Goal: Communication & Community: Connect with others

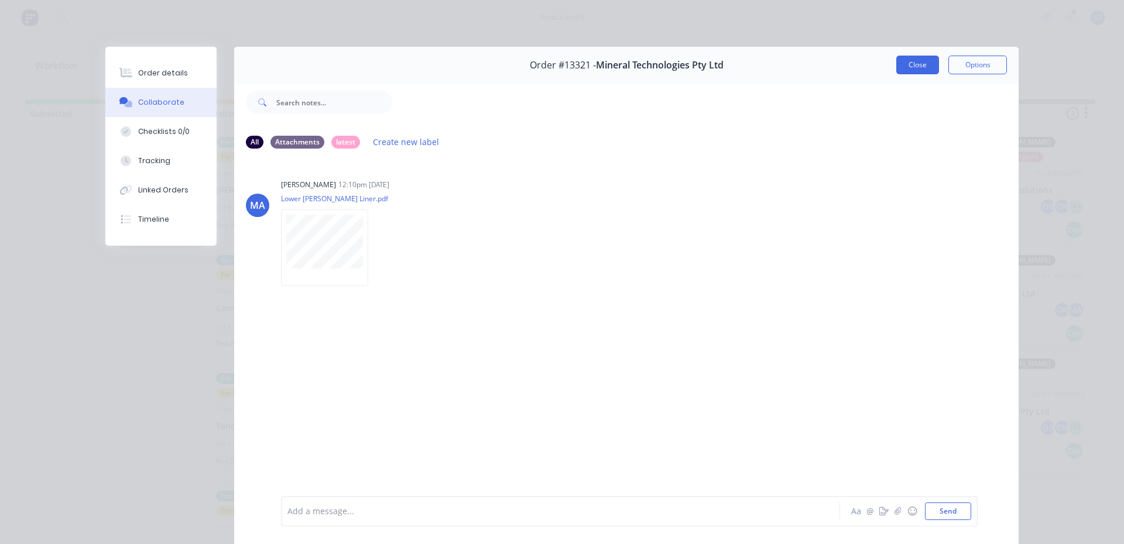
scroll to position [132, 0]
click at [896, 67] on button "Close" at bounding box center [917, 65] width 43 height 19
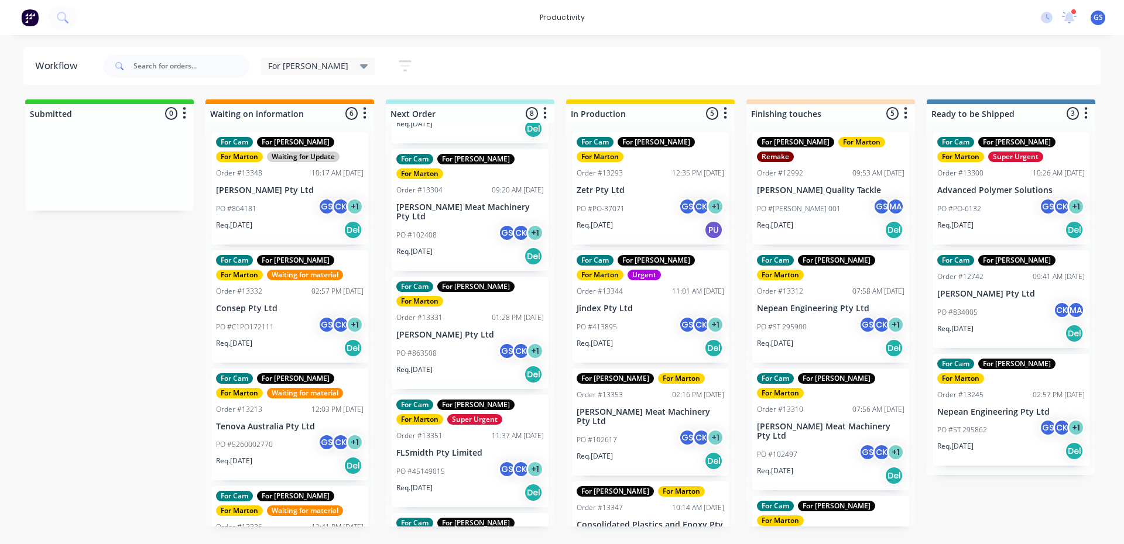
click at [616, 429] on div "PO #102617 GS CK + 1" at bounding box center [649, 440] width 147 height 22
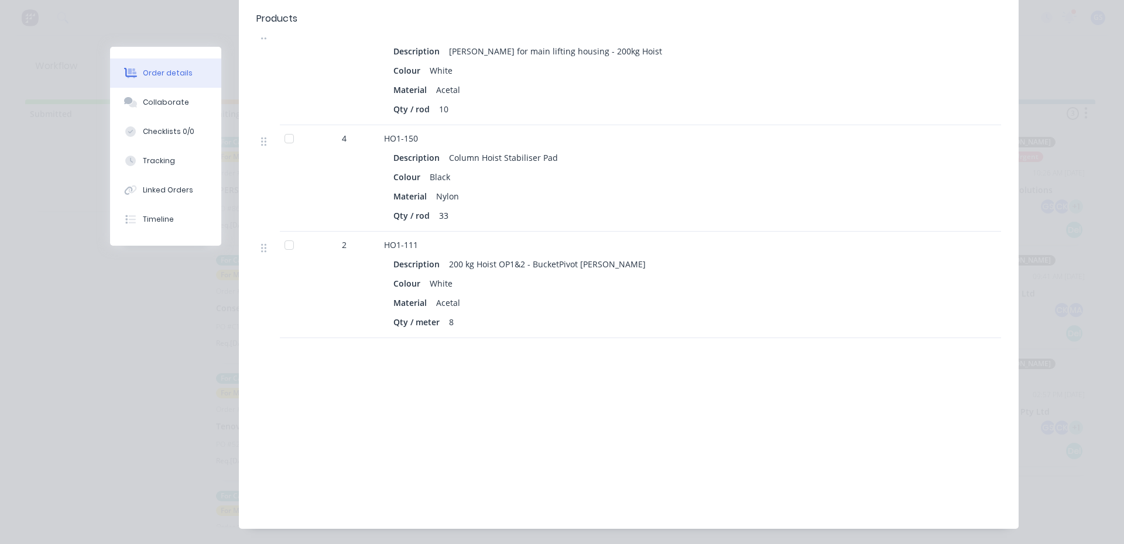
scroll to position [488, 0]
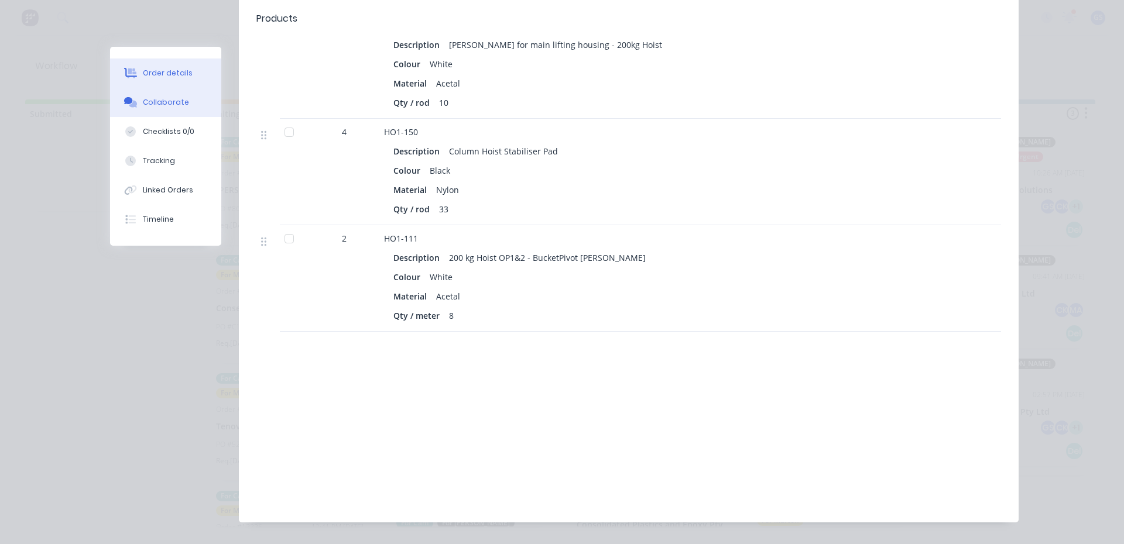
drag, startPoint x: 194, startPoint y: 103, endPoint x: 193, endPoint y: 111, distance: 8.3
click at [194, 104] on button "Collaborate" at bounding box center [165, 102] width 111 height 29
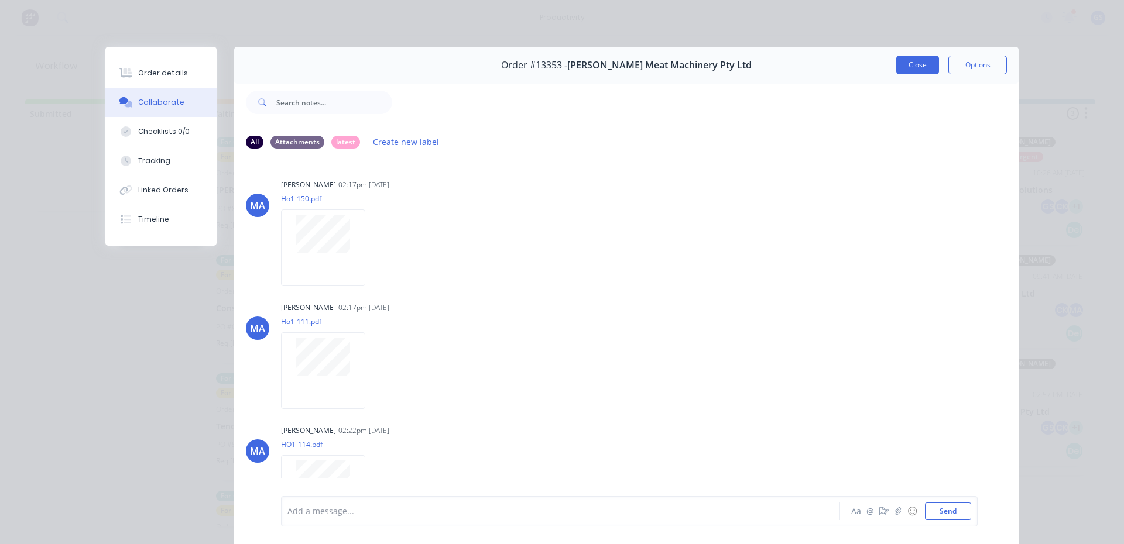
click at [896, 66] on button "Close" at bounding box center [917, 65] width 43 height 19
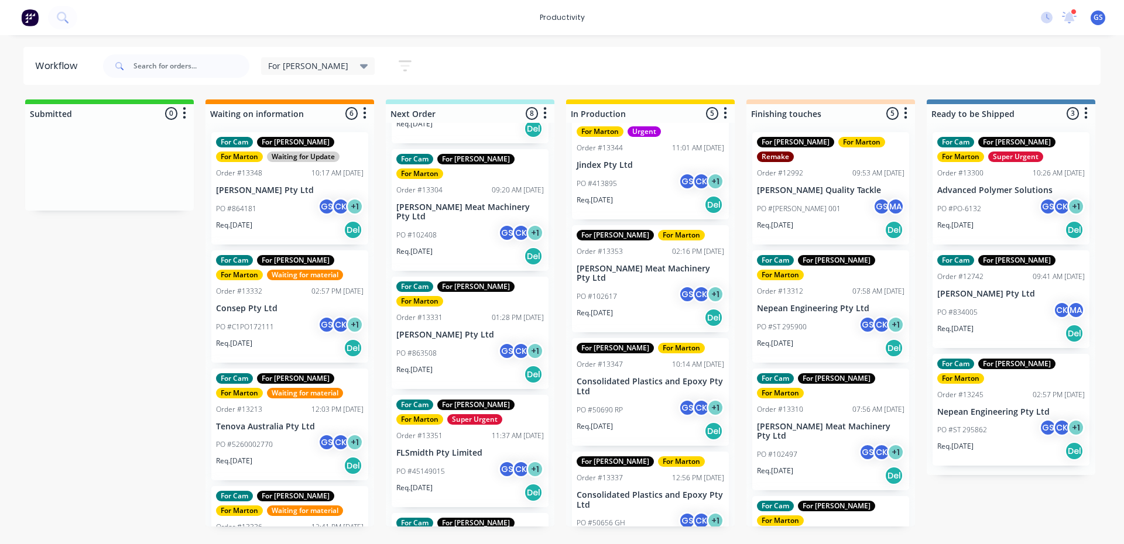
scroll to position [152, 0]
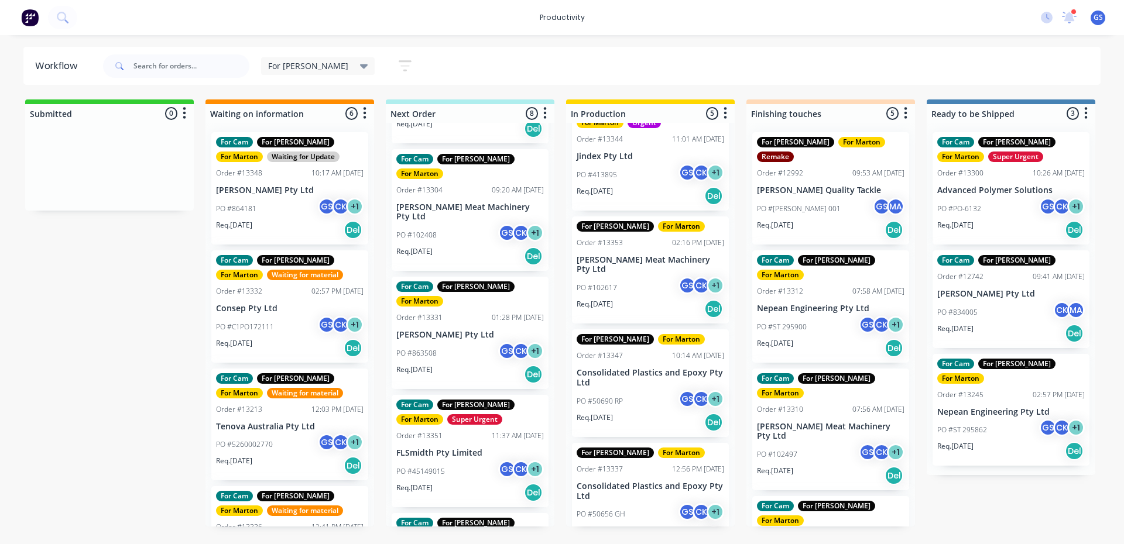
click at [609, 509] on p "PO #50656 GH" at bounding box center [600, 514] width 49 height 11
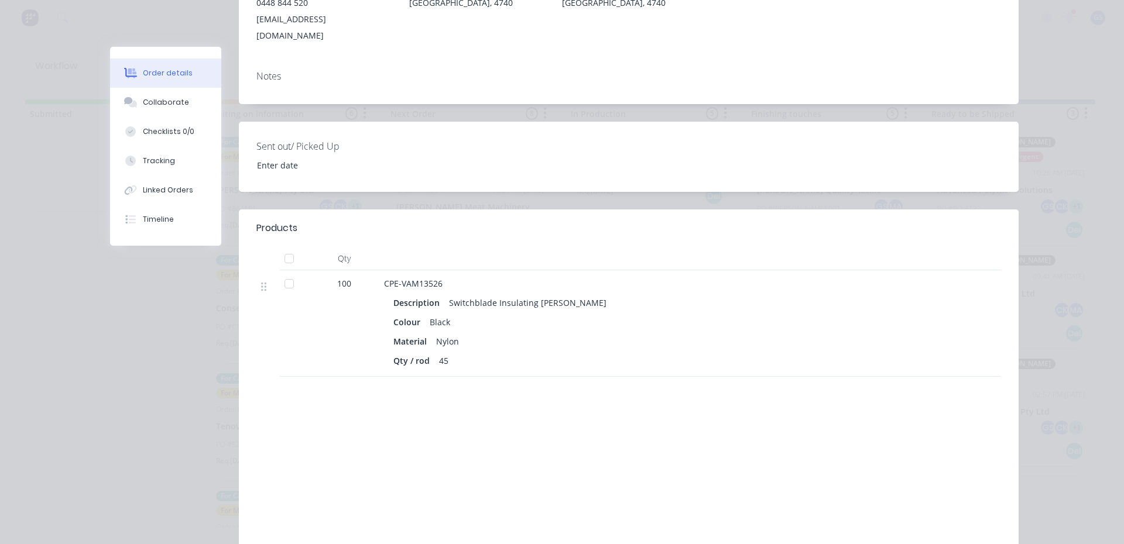
scroll to position [234, 0]
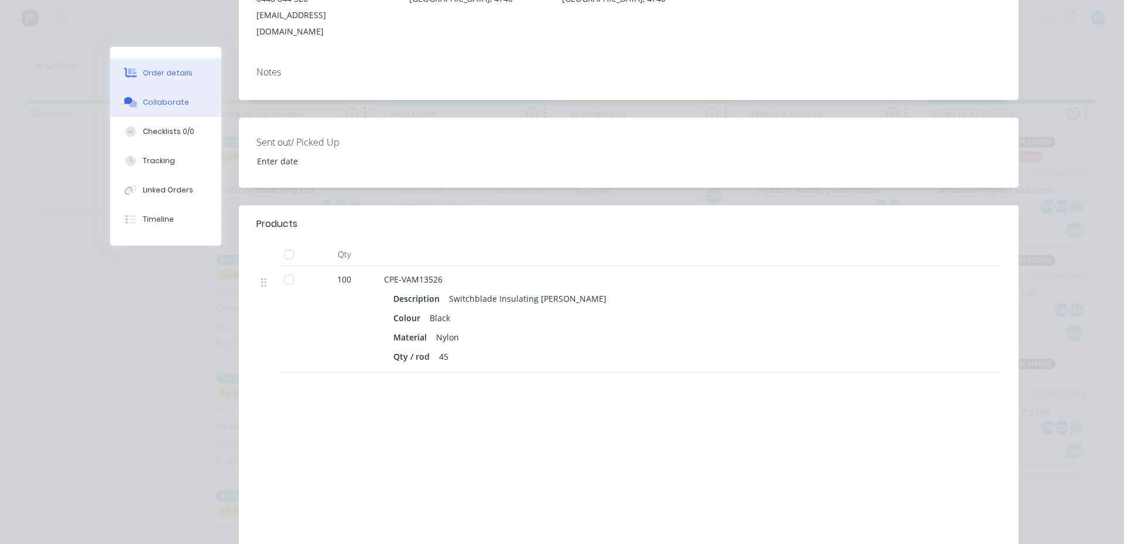
click at [171, 105] on div "Collaborate" at bounding box center [166, 102] width 46 height 11
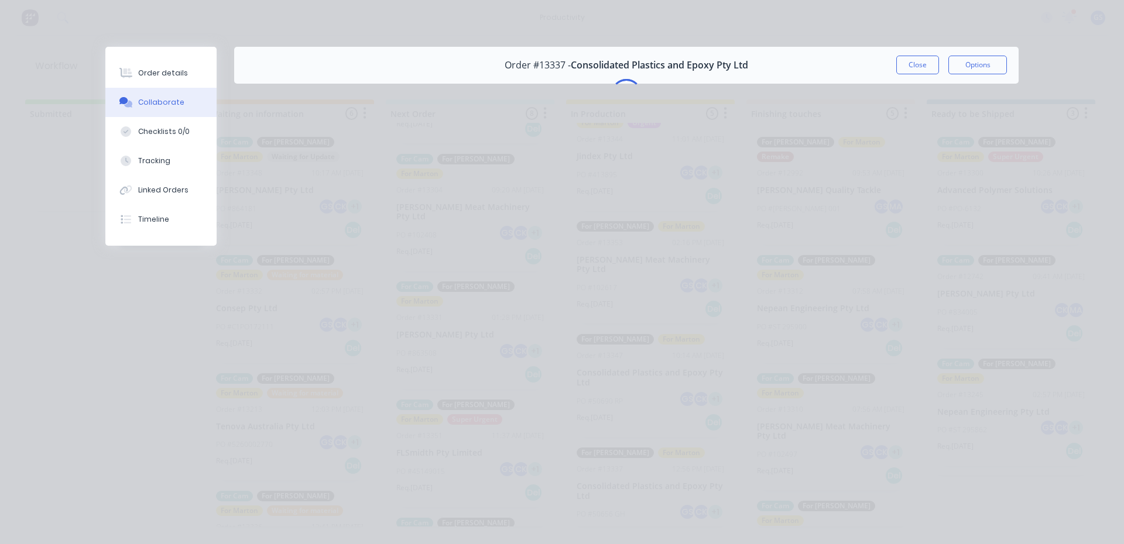
scroll to position [0, 0]
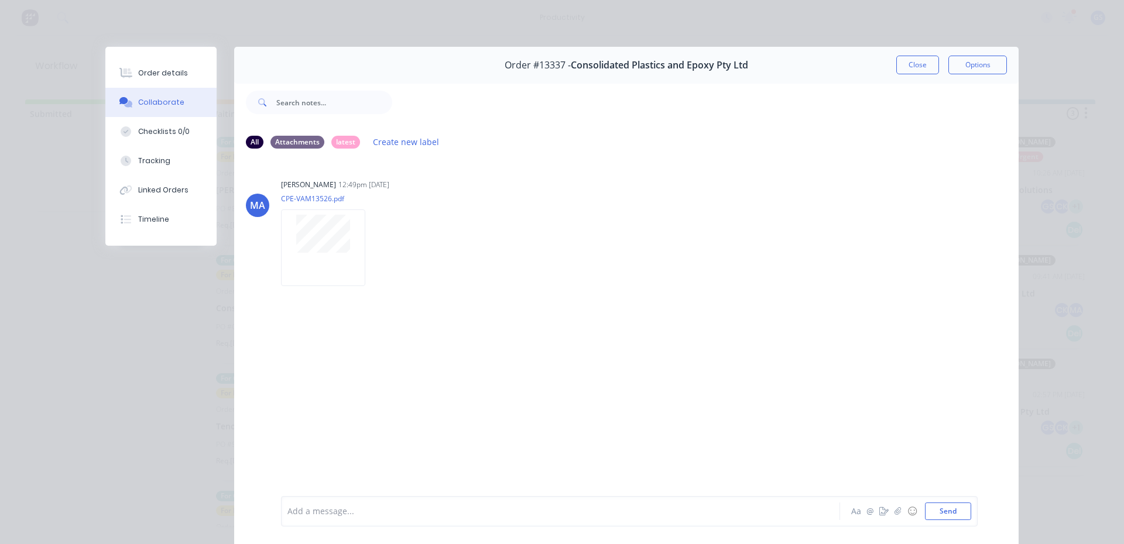
click at [886, 60] on div "Order #13337 - Consolidated Plastics and Epoxy Pty Ltd Close Options" at bounding box center [626, 65] width 784 height 37
click at [902, 64] on button "Close" at bounding box center [917, 65] width 43 height 19
